Goal: Find specific page/section: Find specific page/section

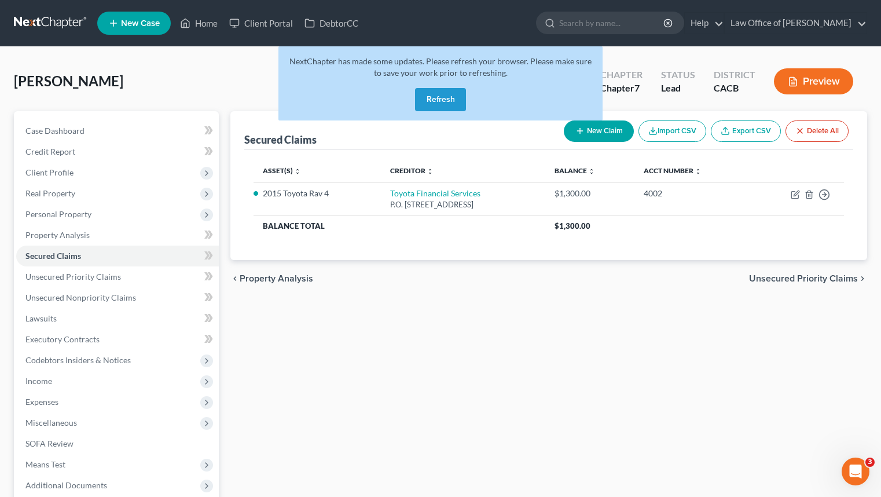
click at [458, 89] on button "Refresh" at bounding box center [440, 99] width 51 height 23
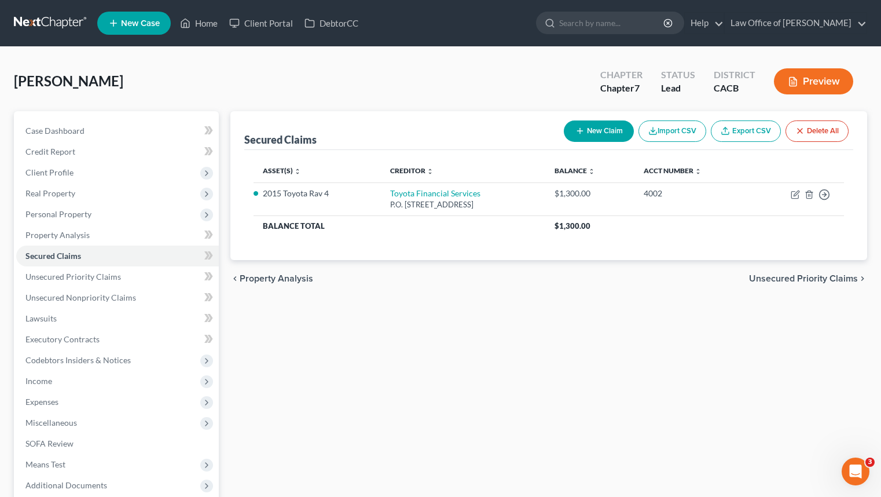
click at [58, 12] on nav "Home New Case Client Portal DebtorCC Law Office of [PERSON_NAME] [EMAIL_ADDRESS…" at bounding box center [440, 23] width 881 height 46
click at [60, 15] on link at bounding box center [51, 23] width 74 height 21
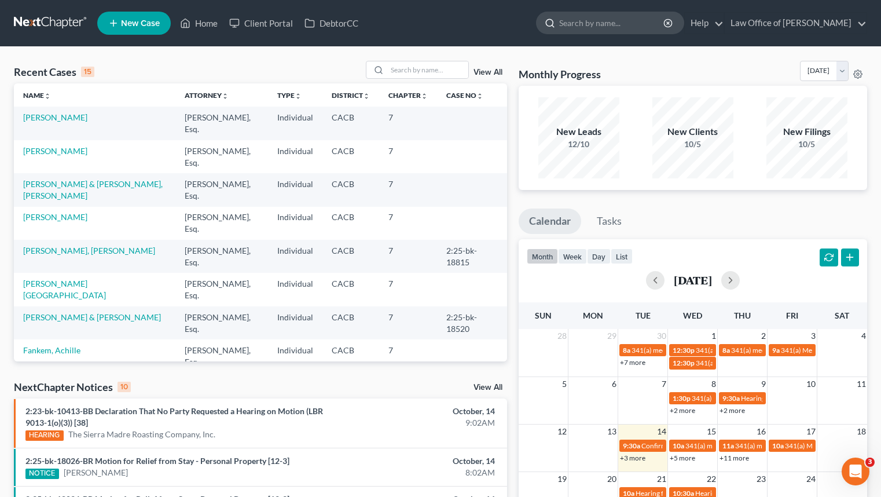
click at [597, 27] on input "search" at bounding box center [612, 22] width 106 height 21
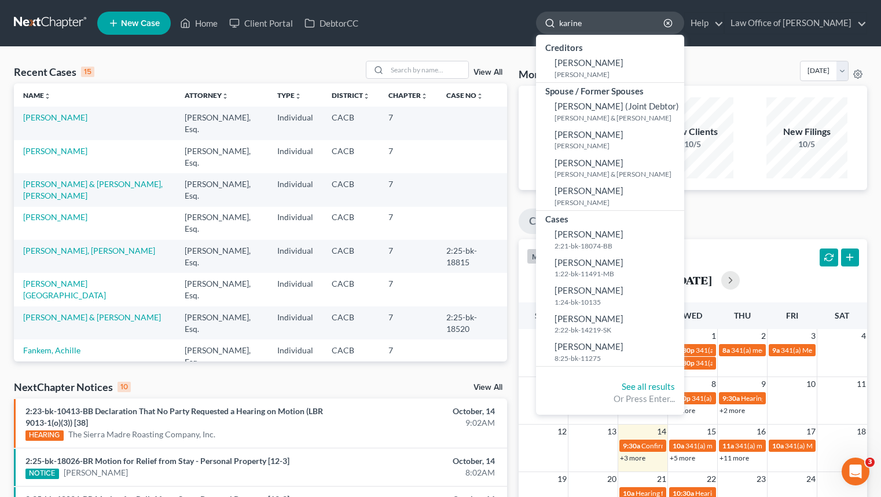
click at [625, 28] on input "karine" at bounding box center [612, 22] width 106 height 21
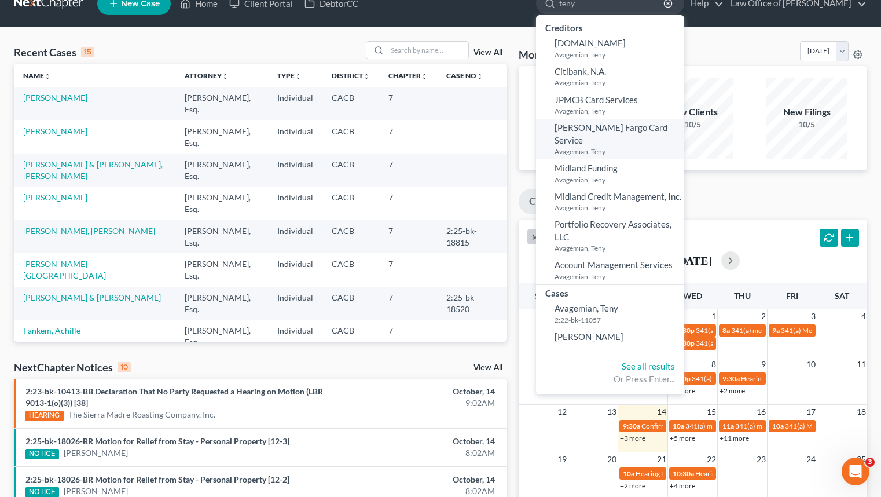
scroll to position [23, 0]
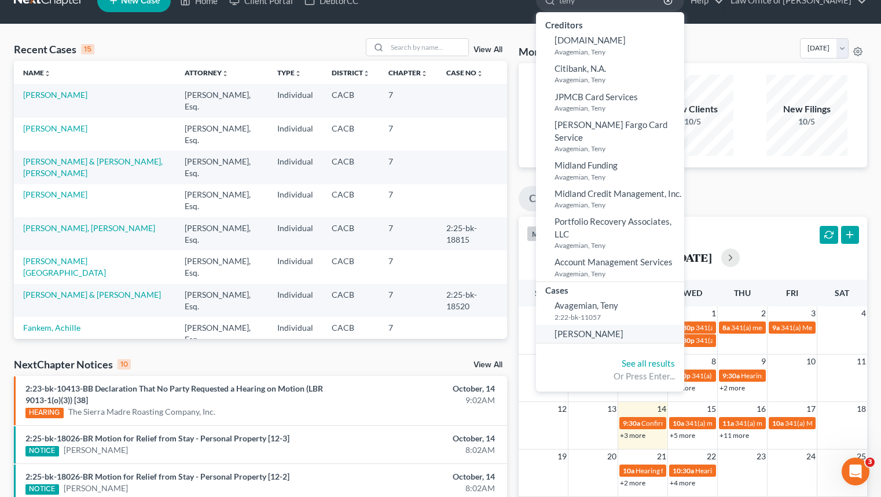
type input "teny"
click at [664, 325] on link "Mesropian, Teny" at bounding box center [610, 334] width 148 height 18
